Goal: Information Seeking & Learning: Find specific fact

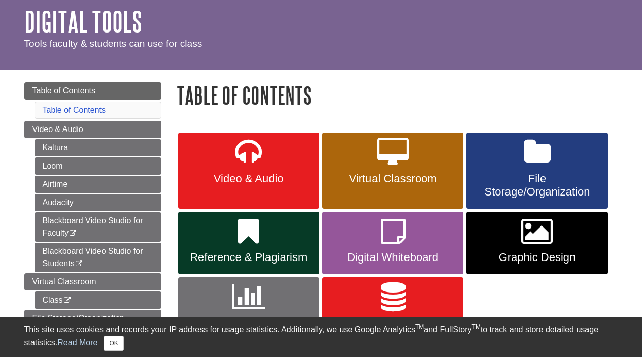
scroll to position [151, 0]
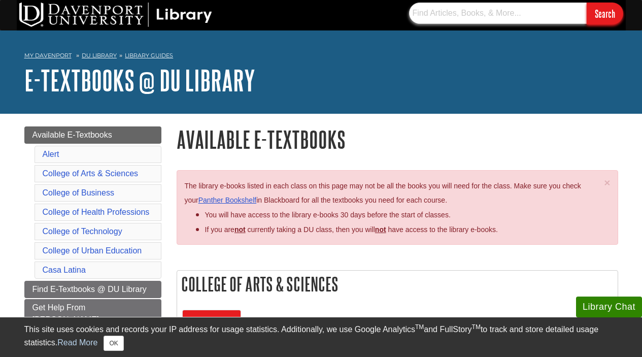
click at [438, 18] on input "text" at bounding box center [498, 13] width 178 height 21
paste input "9781266494031"
click at [586, 3] on input "Search" at bounding box center [604, 14] width 37 height 22
drag, startPoint x: 474, startPoint y: 18, endPoint x: 379, endPoint y: 20, distance: 94.9
click at [383, 21] on div "9781266494031 Search" at bounding box center [321, 15] width 609 height 30
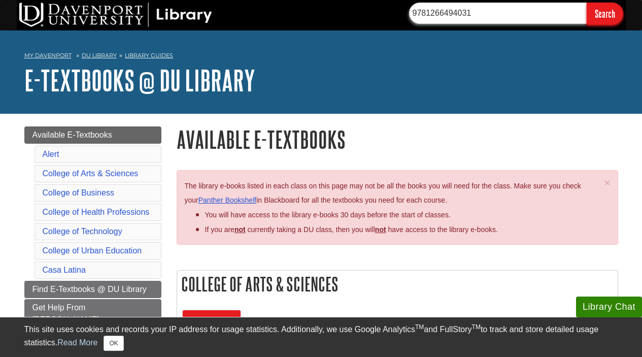
drag, startPoint x: 472, startPoint y: 11, endPoint x: 406, endPoint y: 9, distance: 66.5
click at [407, 10] on section "9781266494031 Search" at bounding box center [512, 14] width 227 height 22
type input "FINC620"
click at [586, 3] on input "Search" at bounding box center [604, 14] width 37 height 22
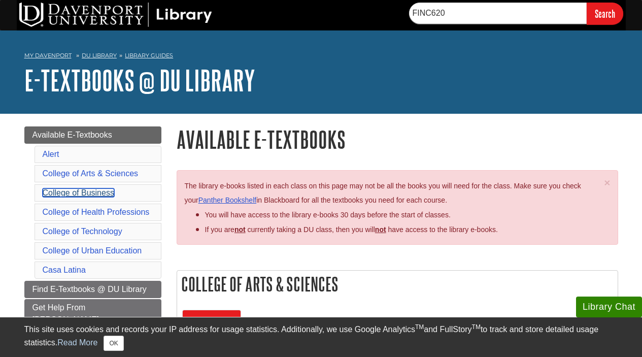
click at [106, 194] on link "College of Business" at bounding box center [79, 192] width 72 height 9
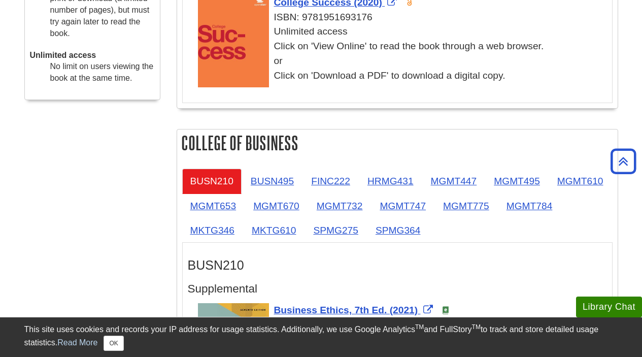
scroll to position [503, 0]
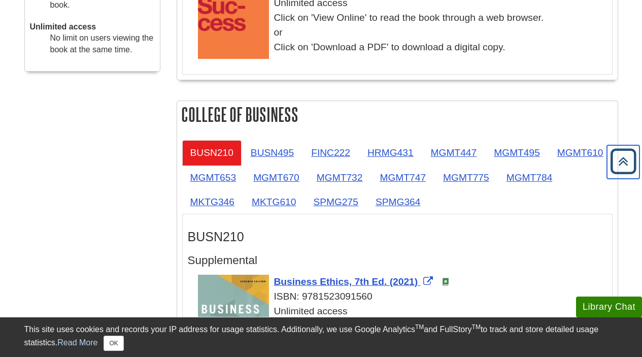
click at [620, 165] on icon "Back to Top" at bounding box center [623, 161] width 32 height 32
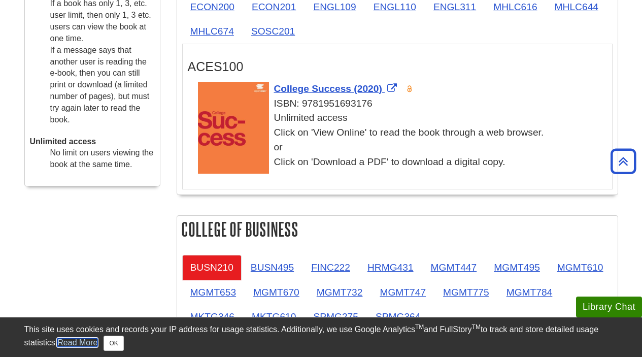
scroll to position [458, 0]
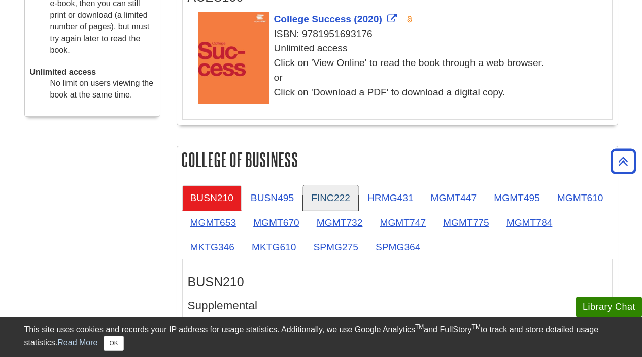
click at [345, 204] on link "FINC222" at bounding box center [330, 197] width 55 height 25
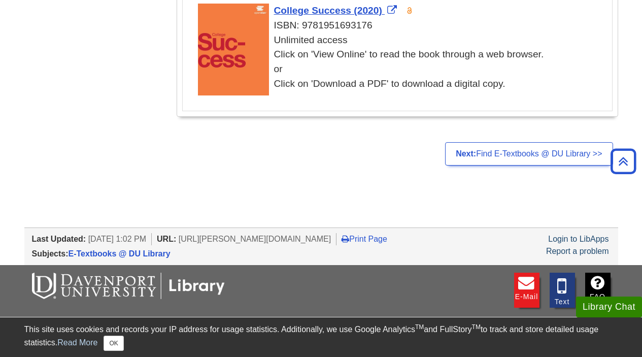
scroll to position [2098, 0]
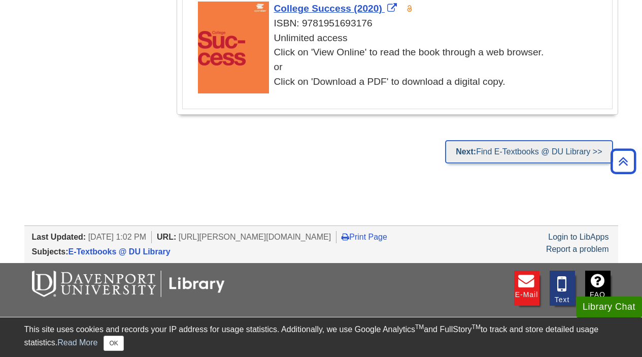
click at [589, 162] on link "Next: Find E-Textbooks @ DU Library >>" at bounding box center [528, 151] width 167 height 23
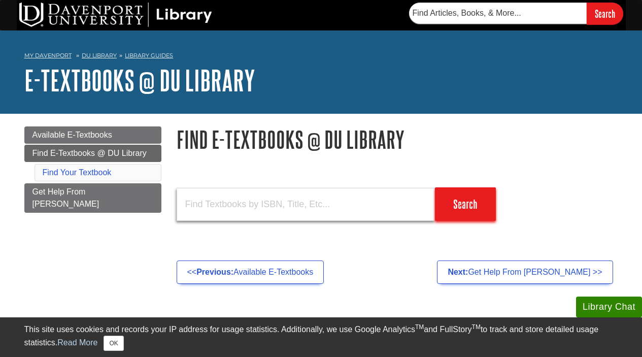
click at [220, 203] on input "text" at bounding box center [306, 204] width 258 height 33
paste input "9781266494031"
type input "9781266494031"
click at [435, 187] on input "Search" at bounding box center [465, 203] width 61 height 33
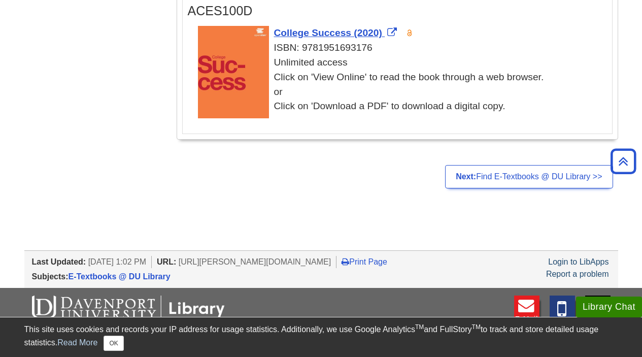
scroll to position [2211, 0]
